Goal: Transaction & Acquisition: Purchase product/service

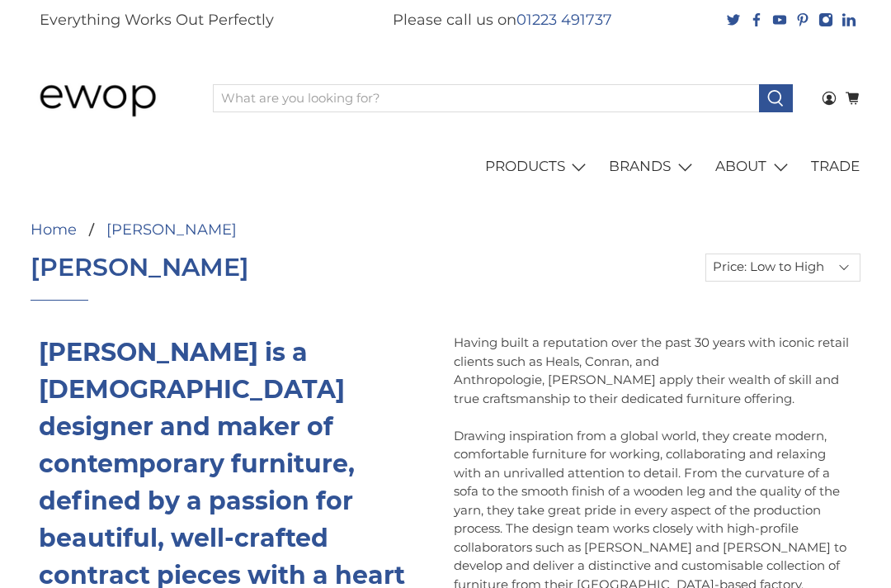
select select "price-ascending"
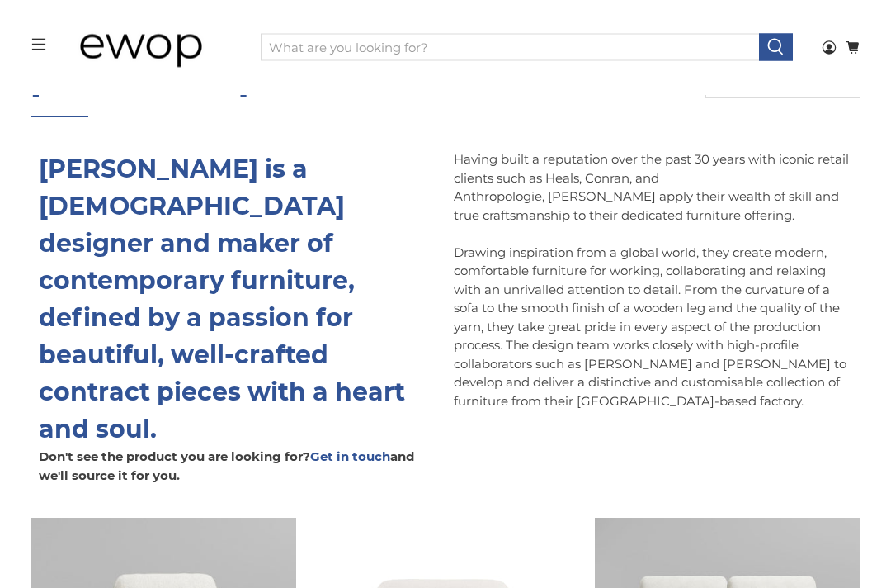
scroll to position [121, 0]
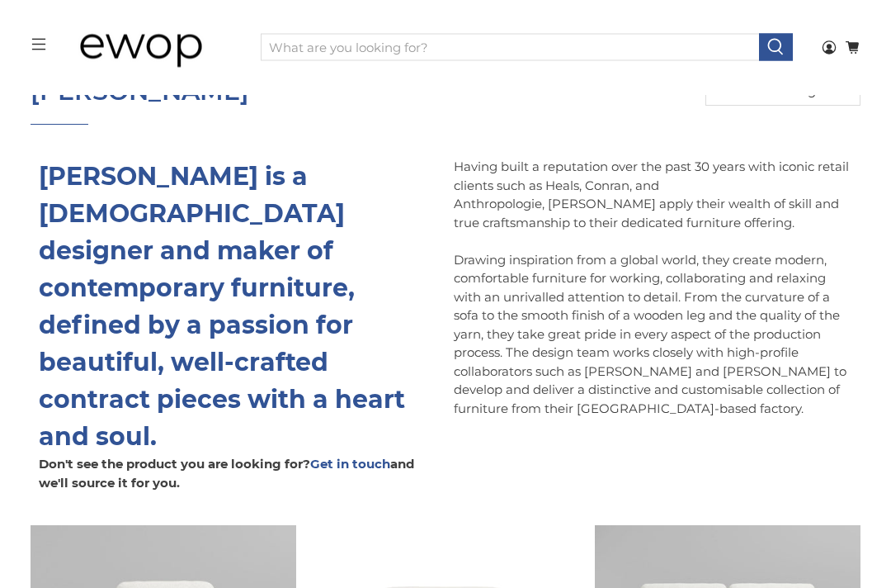
click at [508, 236] on p at bounding box center [653, 242] width 399 height 19
click at [637, 82] on div "menu Ewop Login 0 Cart Shopping Cart 0 Your Cart is Empty Continue Shopping Sho…" at bounding box center [445, 47] width 847 height 95
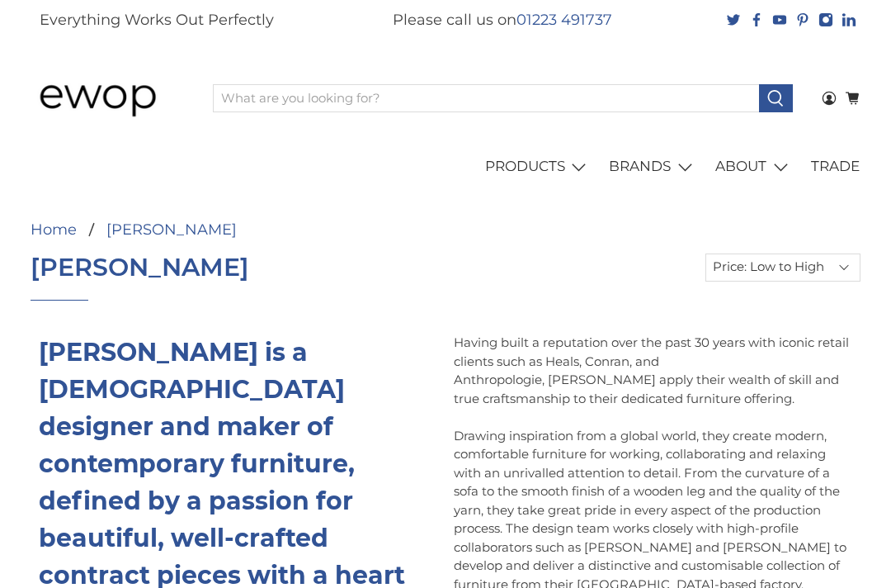
select select "price-ascending"
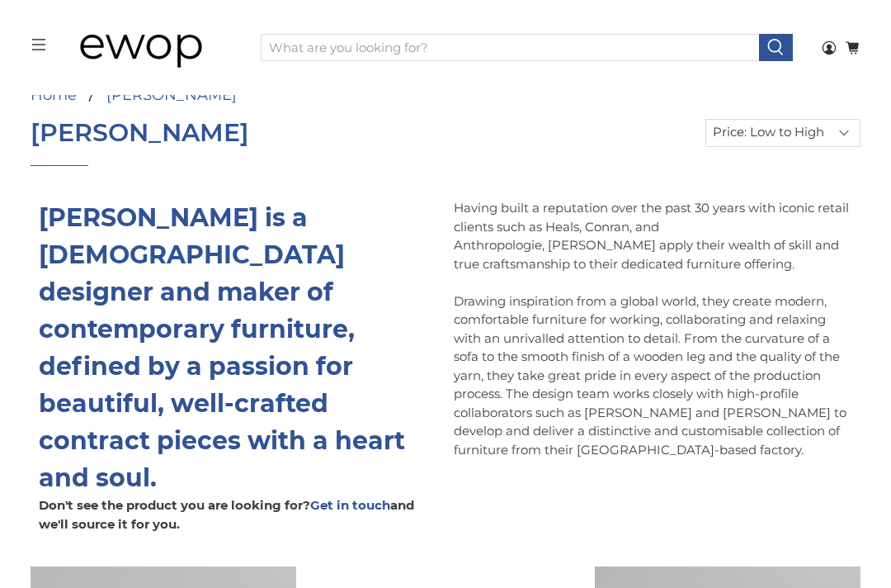
scroll to position [93, 0]
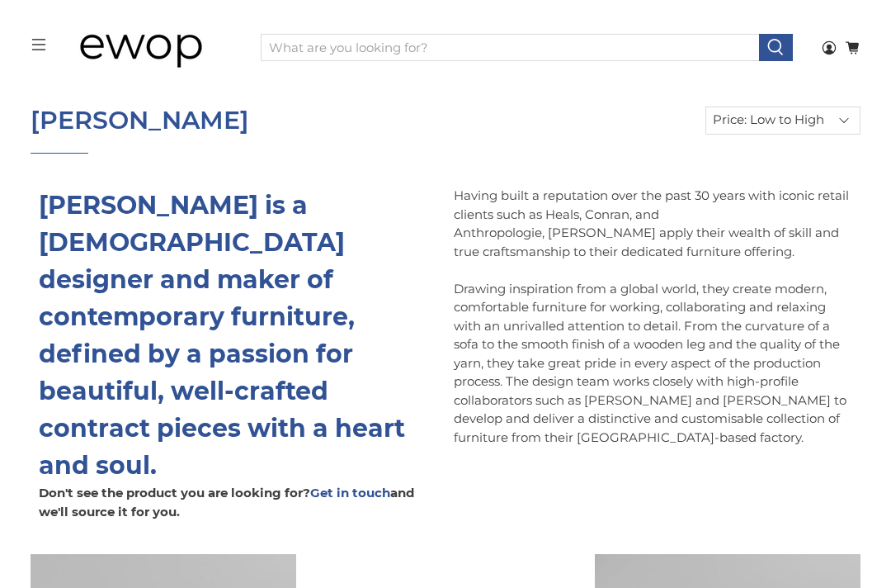
click at [847, 285] on p "Drawing inspiration from a global world, they create modern, comfortable furnit…" at bounding box center [653, 364] width 399 height 168
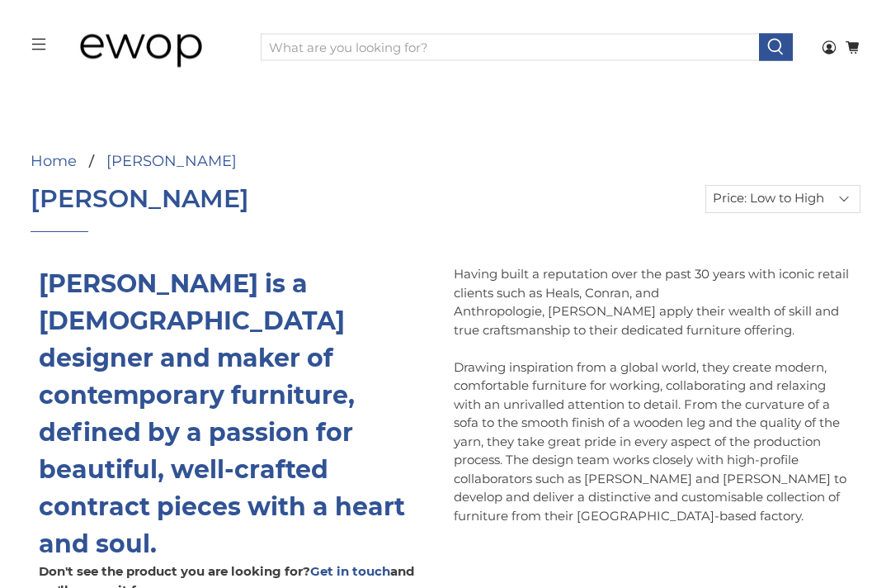
scroll to position [0, 0]
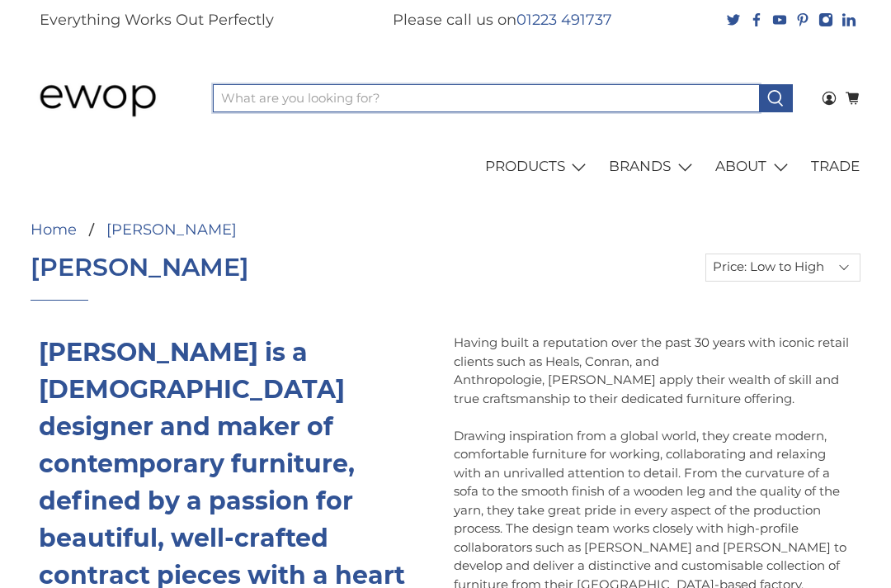
click at [553, 106] on input "What are you looking for?" at bounding box center [486, 98] width 546 height 28
type input "s"
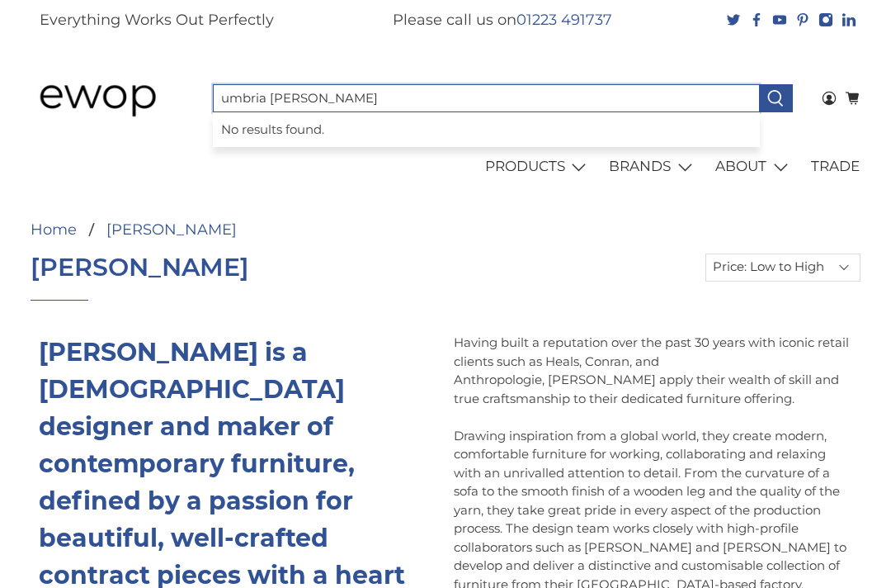
type input "umbria soffa"
click at [776, 97] on button at bounding box center [776, 98] width 34 height 28
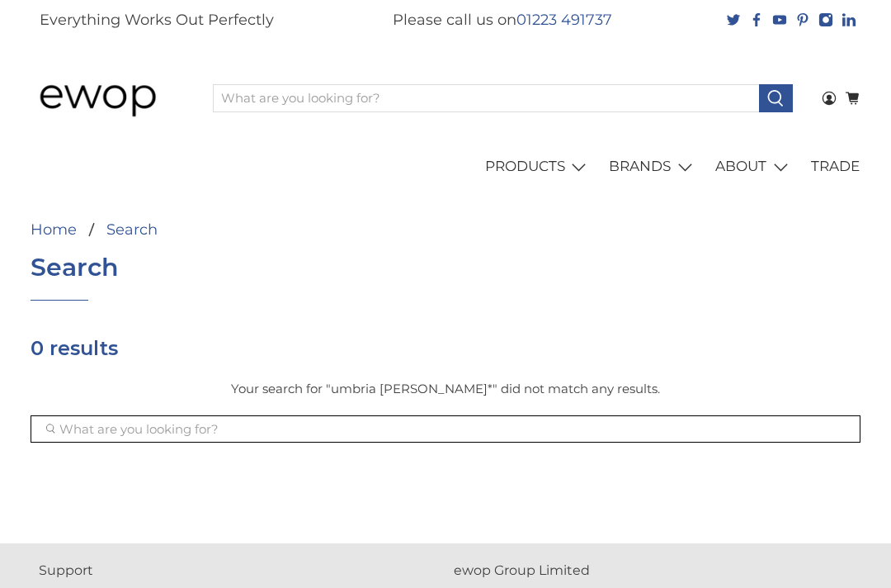
click at [438, 433] on input "What are you looking for?" at bounding box center [446, 429] width 830 height 28
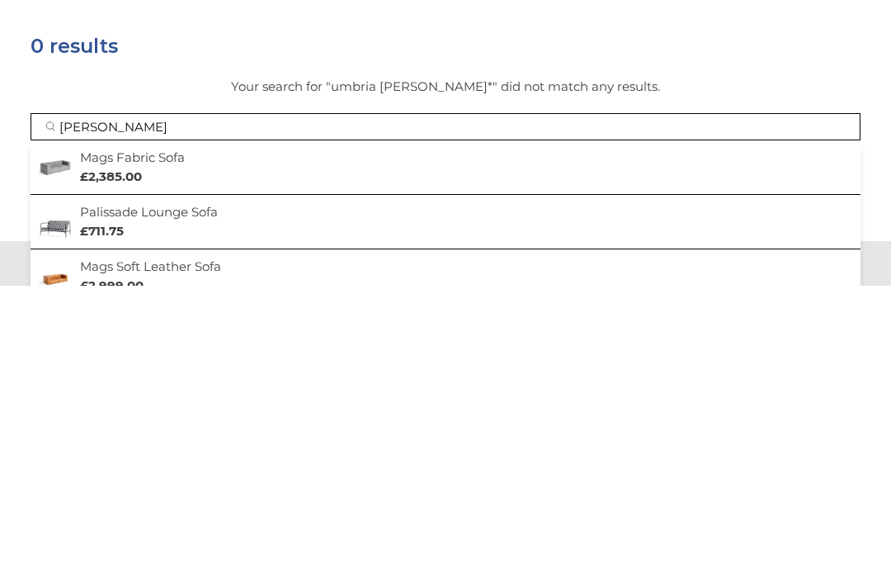
type input "soffa"
click at [30, 451] on input "submit" at bounding box center [30, 451] width 1 height 1
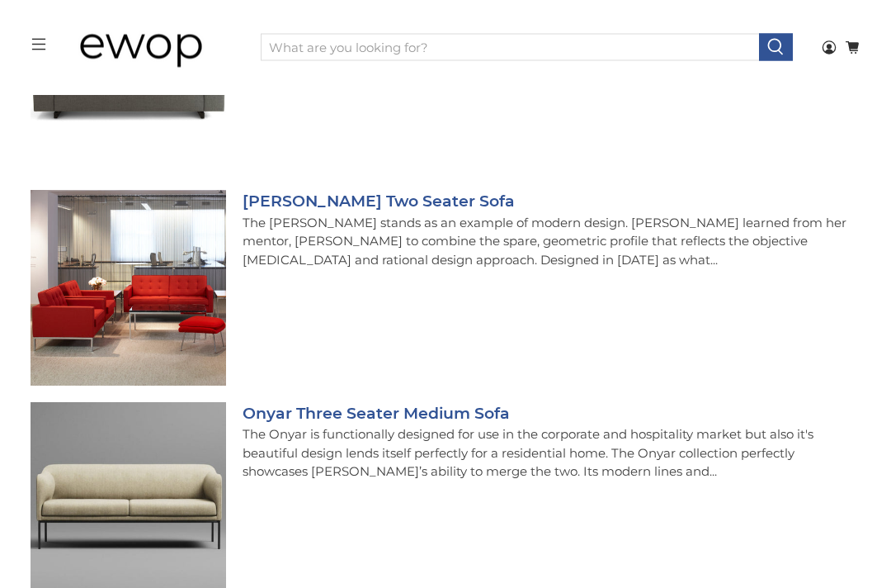
scroll to position [2726, 0]
click at [1, 370] on div "Home Search Search 25 results Mags Fabric Sofa Designed with maximum comfort an…" at bounding box center [445, 27] width 891 height 5236
click at [2, 370] on div "Home Search Search 25 results Mags Fabric Sofa Designed with maximum comfort an…" at bounding box center [445, 27] width 891 height 5236
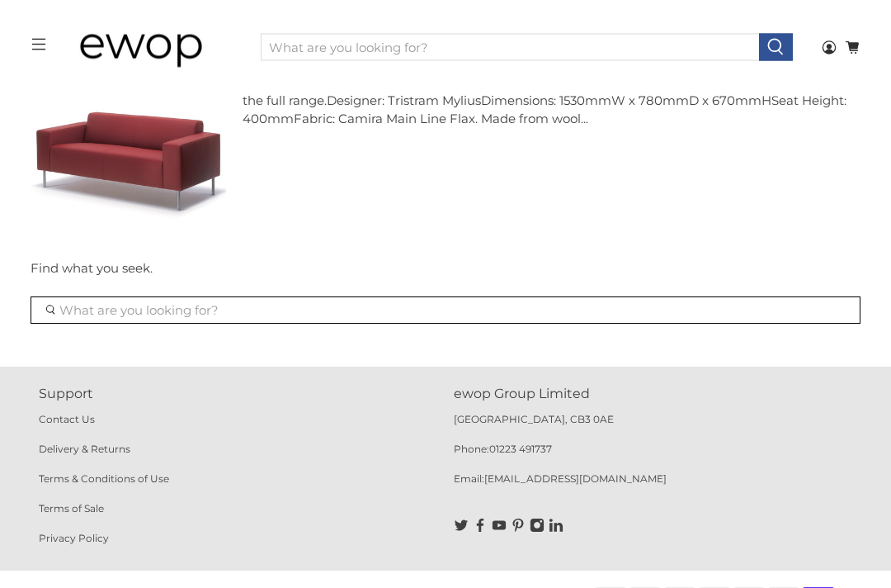
scroll to position [5003, 0]
